Goal: Complete application form

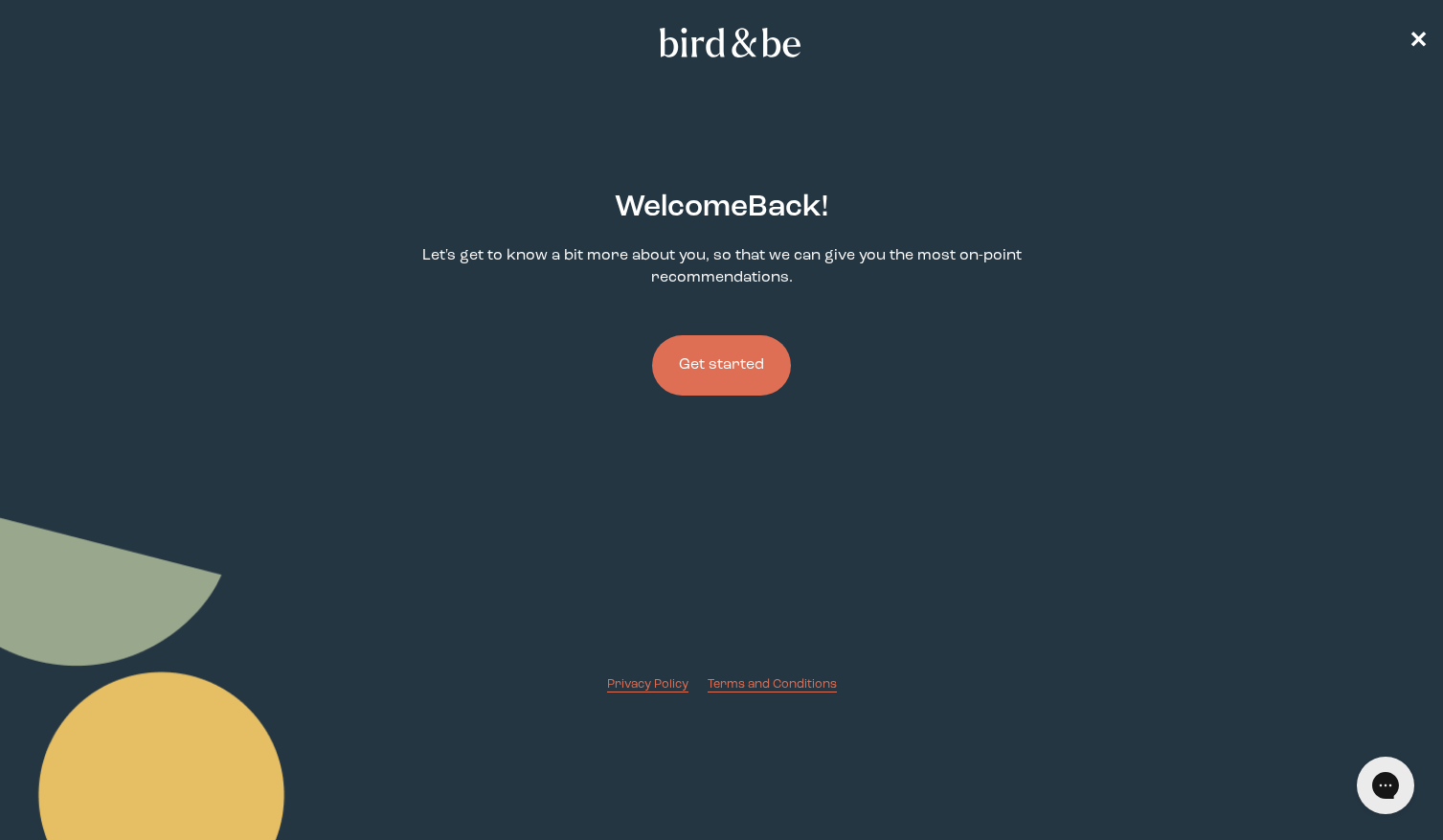
click at [730, 362] on button "Get started" at bounding box center [721, 365] width 138 height 61
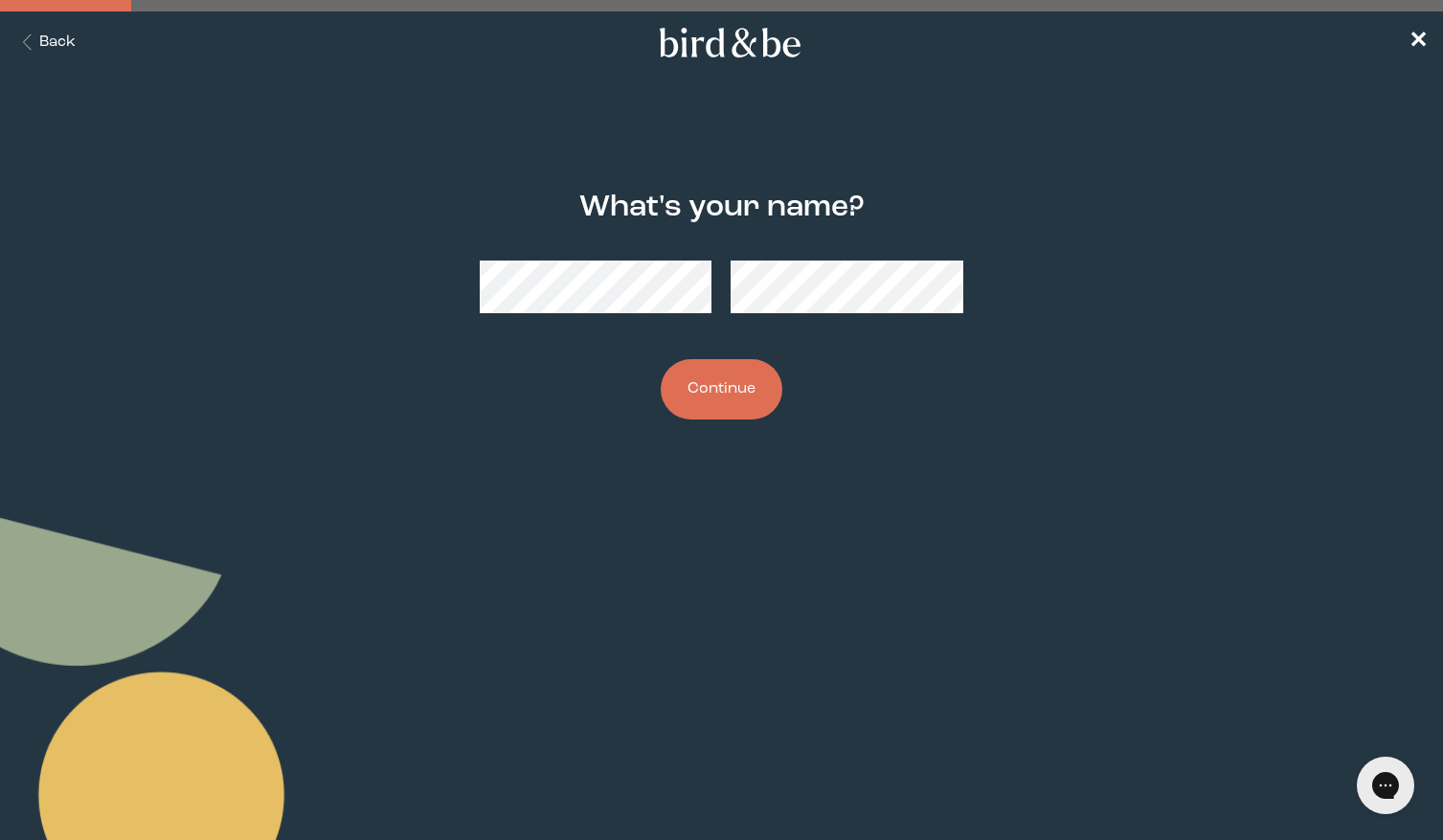
click at [715, 398] on button "Continue" at bounding box center [721, 389] width 121 height 61
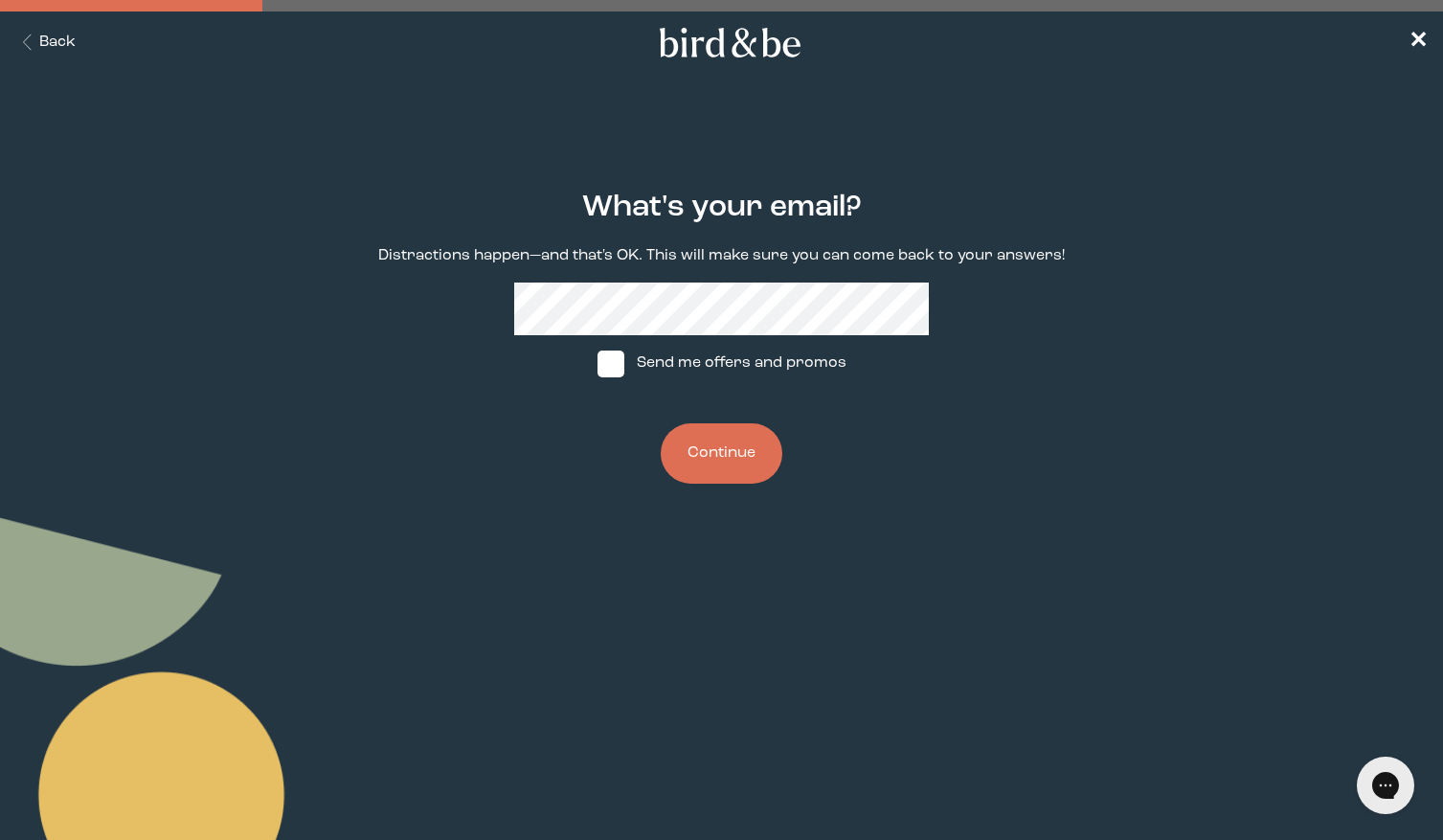
click at [719, 446] on button "Continue" at bounding box center [721, 453] width 121 height 61
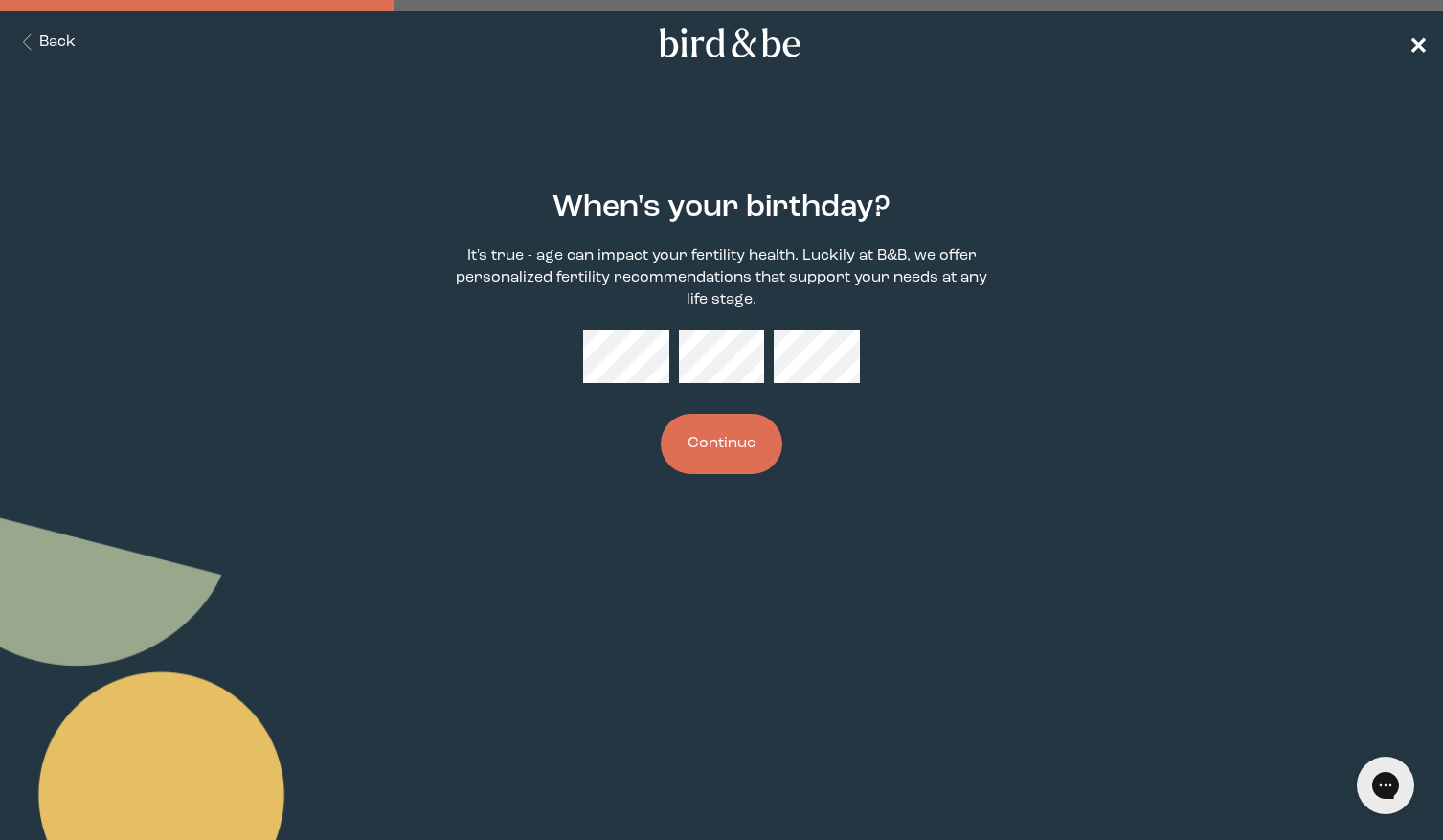
click at [1413, 44] on span "✕" at bounding box center [1418, 43] width 19 height 23
